Goal: Transaction & Acquisition: Purchase product/service

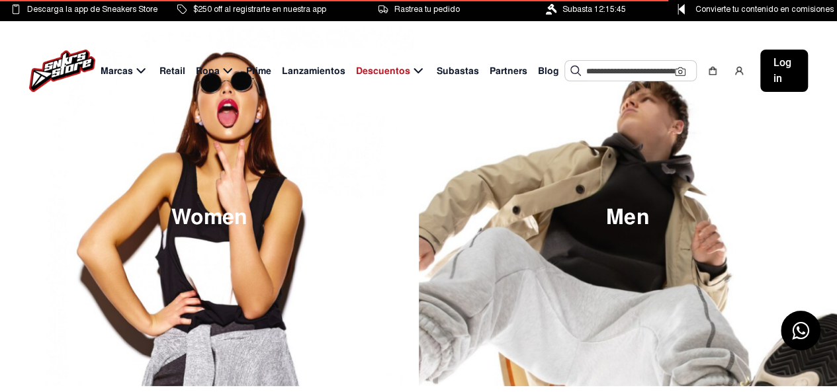
click at [610, 68] on input "text" at bounding box center [630, 71] width 89 height 20
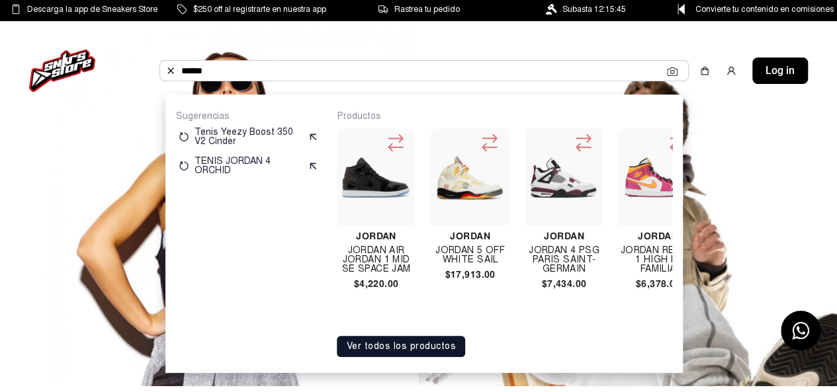
type input "******"
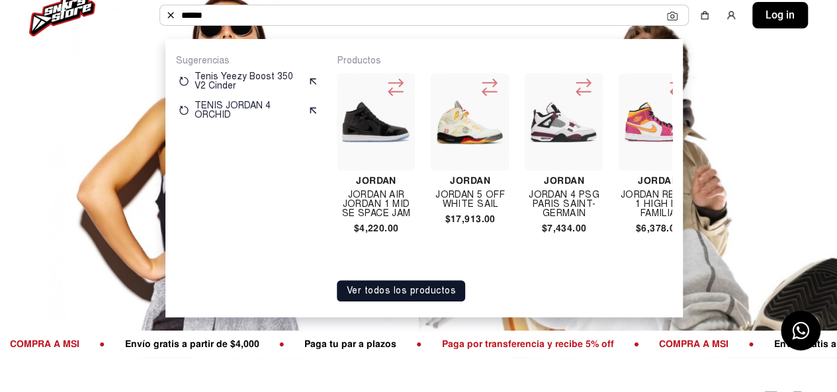
scroll to position [66, 0]
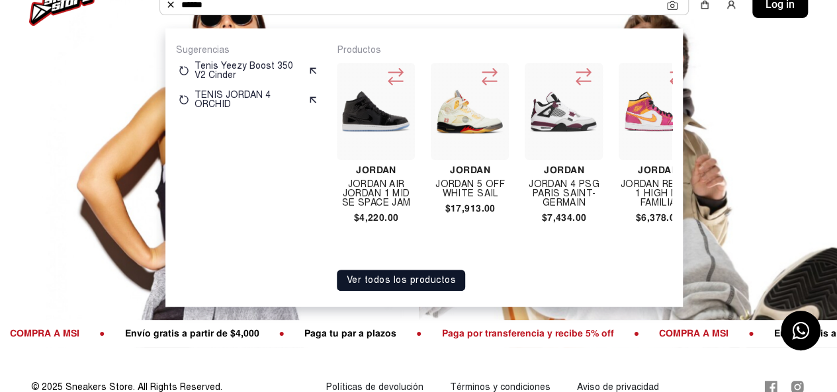
click at [413, 281] on button "Ver todos los productos" at bounding box center [401, 280] width 128 height 21
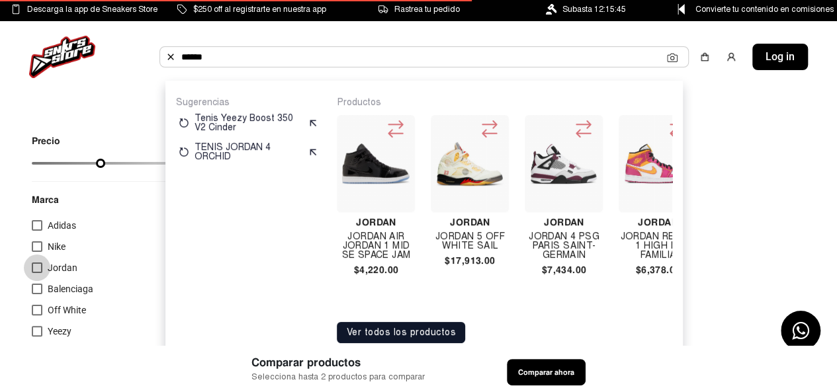
click at [41, 269] on div at bounding box center [37, 268] width 11 height 11
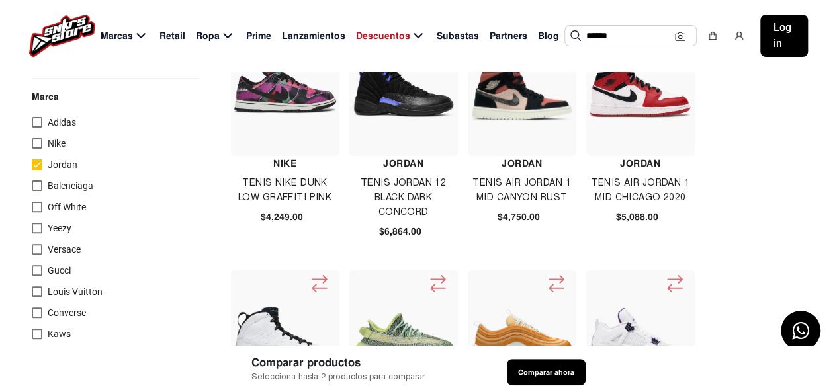
scroll to position [66, 0]
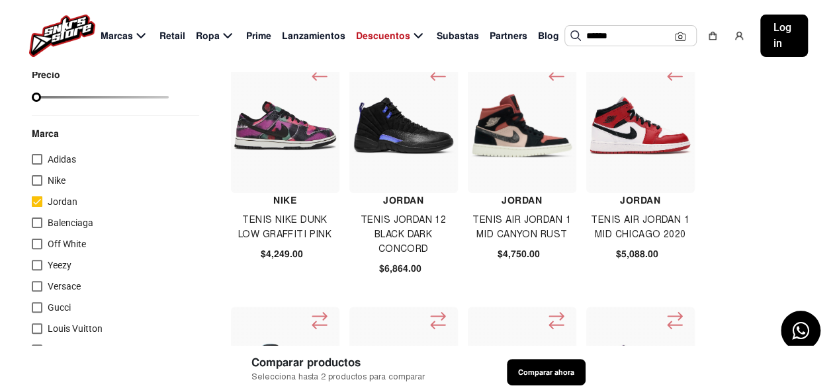
drag, startPoint x: 610, startPoint y: 38, endPoint x: 557, endPoint y: 40, distance: 53.7
click at [557, 40] on div "Marcas Retail Ropa Prime Lanzamientos Descuentos Subastas Partners Blog ****** …" at bounding box center [418, 35] width 837 height 71
click at [32, 205] on div at bounding box center [37, 202] width 11 height 11
click at [37, 205] on div at bounding box center [37, 202] width 11 height 11
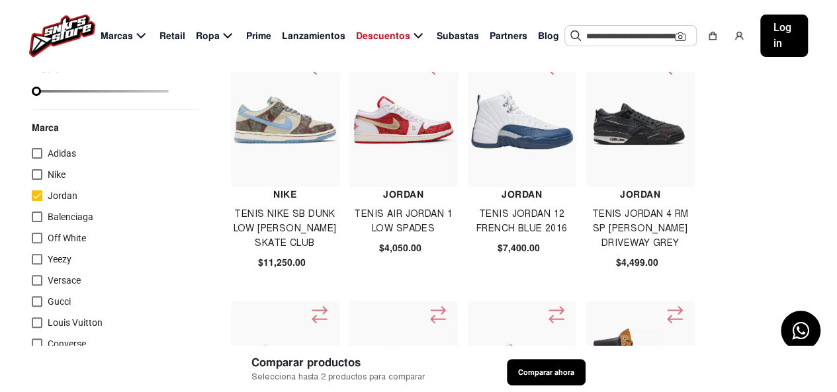
scroll to position [0, 0]
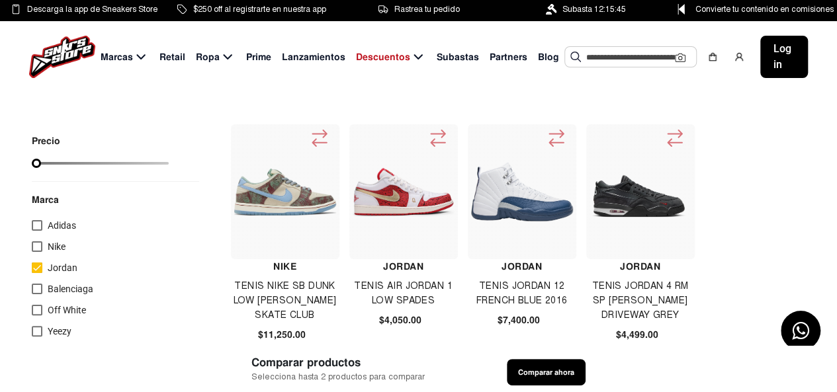
click at [605, 64] on input "text" at bounding box center [630, 57] width 89 height 20
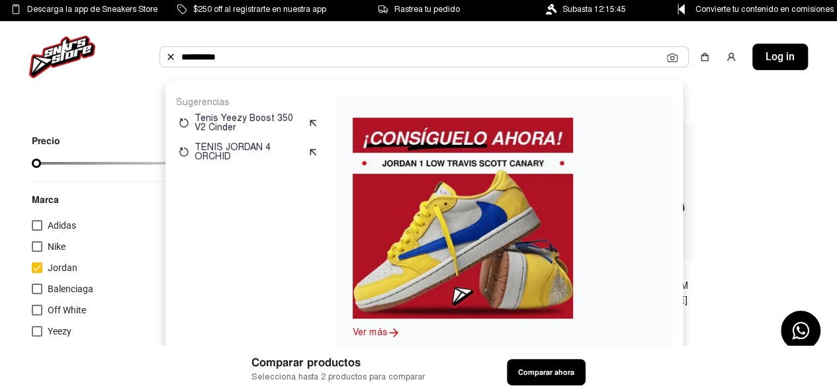
type input "**********"
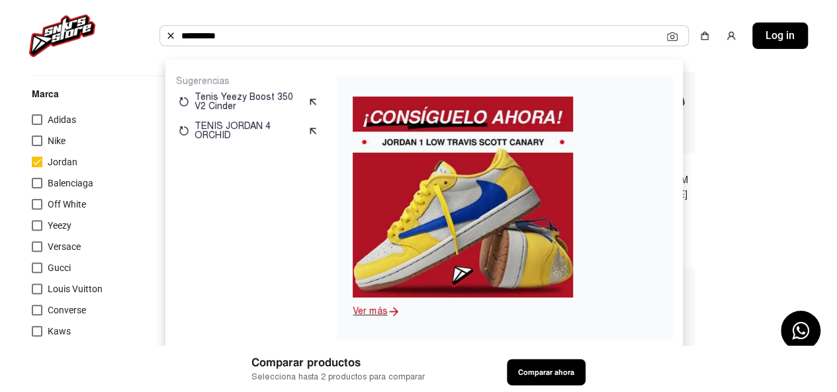
scroll to position [132, 0]
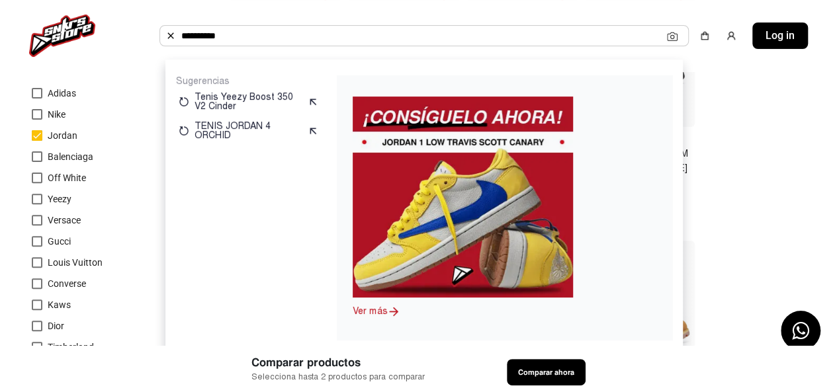
click at [120, 108] on mat-checkbox "Nike" at bounding box center [115, 117] width 167 height 21
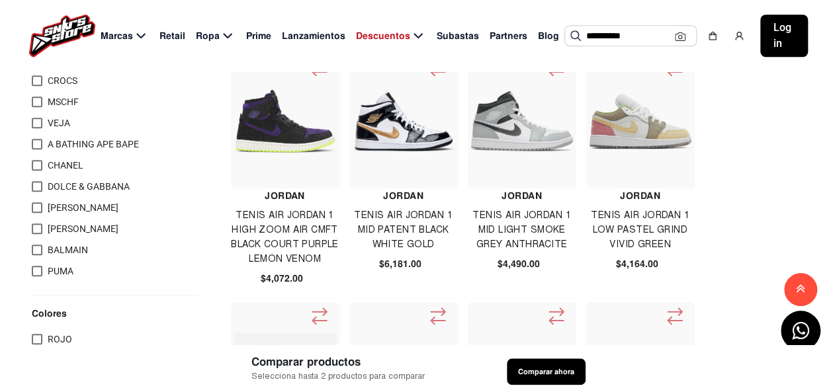
scroll to position [596, 0]
